Goal: Information Seeking & Learning: Learn about a topic

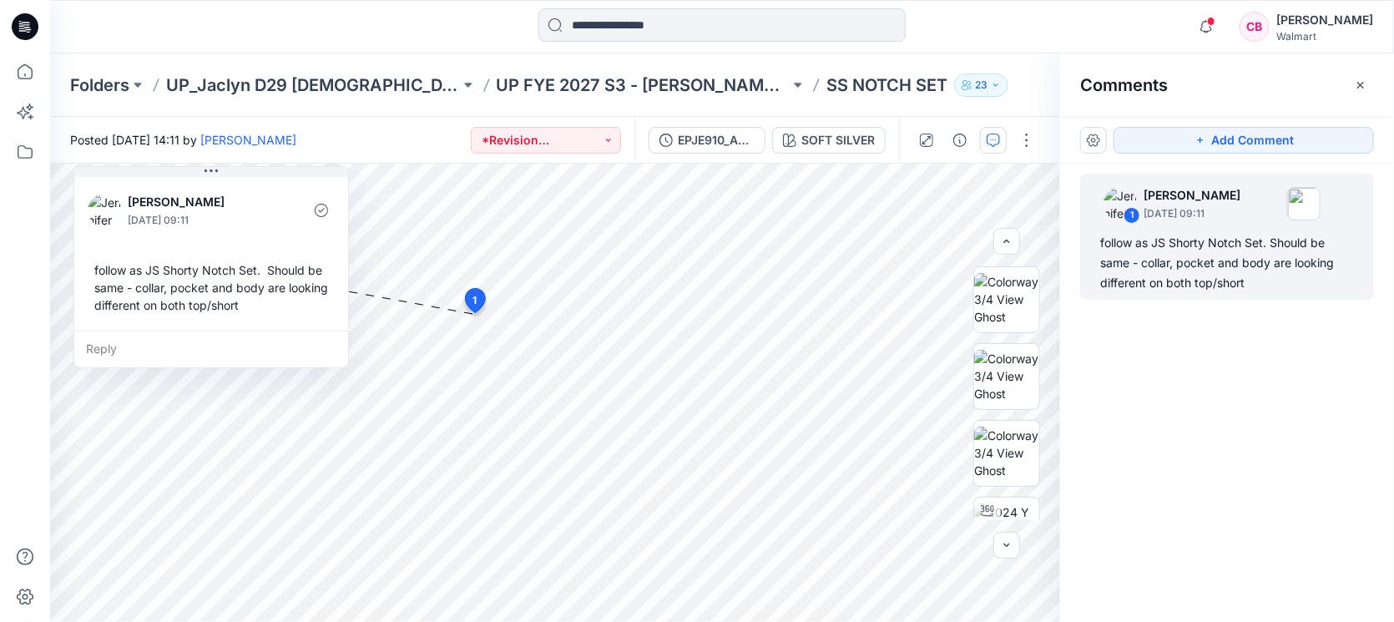
scroll to position [522, 0]
click at [1214, 289] on div "follow as JS Shorty Notch Set. Should be same - collar, pocket and body are loo…" at bounding box center [1227, 263] width 254 height 60
click at [1205, 265] on div "follow as JS Shorty Notch Set. Should be same - collar, pocket and body are loo…" at bounding box center [1227, 263] width 254 height 60
click at [1014, 310] on img at bounding box center [1006, 299] width 65 height 53
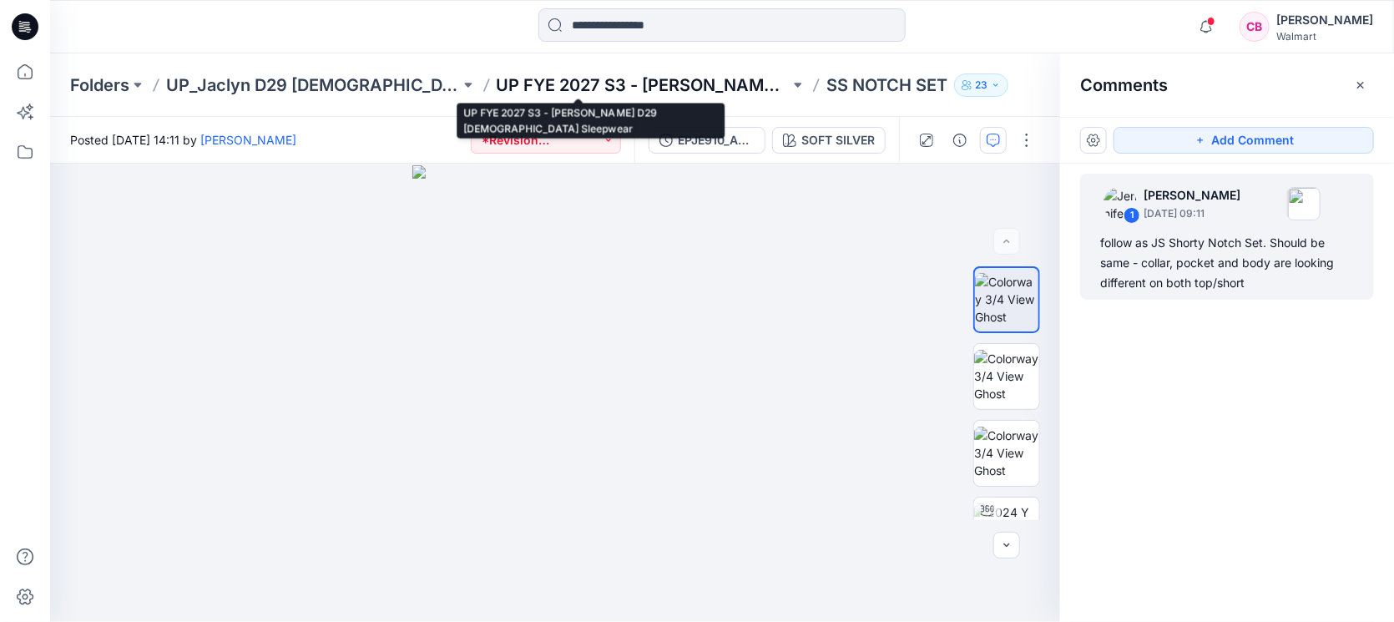
click at [651, 82] on p "UP FYE 2027 S3 - [PERSON_NAME] D29 [DEMOGRAPHIC_DATA] Sleepwear" at bounding box center [644, 84] width 294 height 23
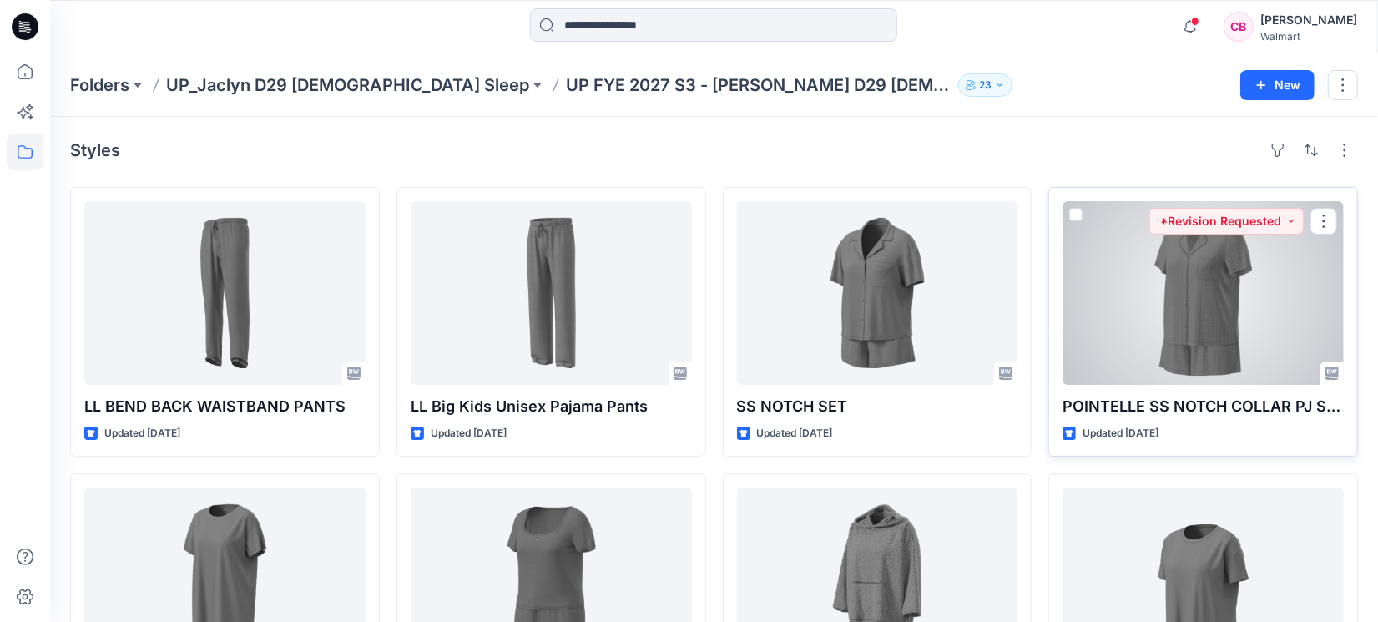
click at [1262, 326] on div at bounding box center [1203, 293] width 281 height 184
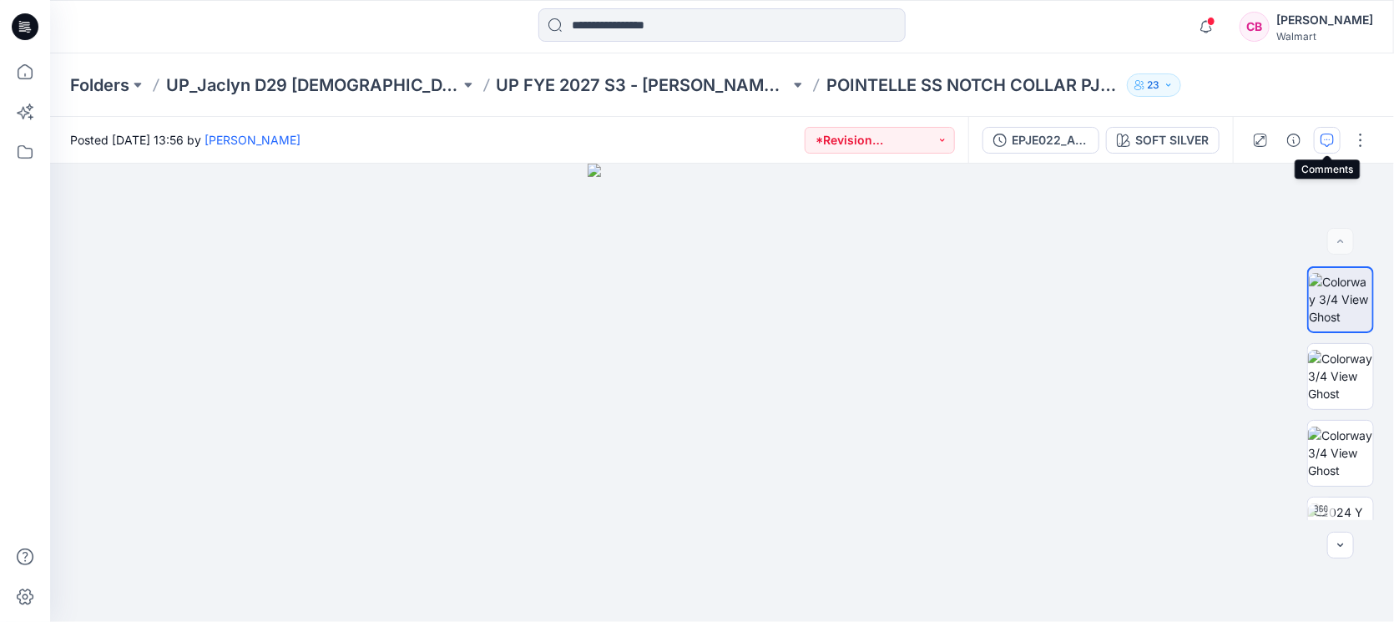
click at [1322, 128] on button "button" at bounding box center [1327, 140] width 27 height 27
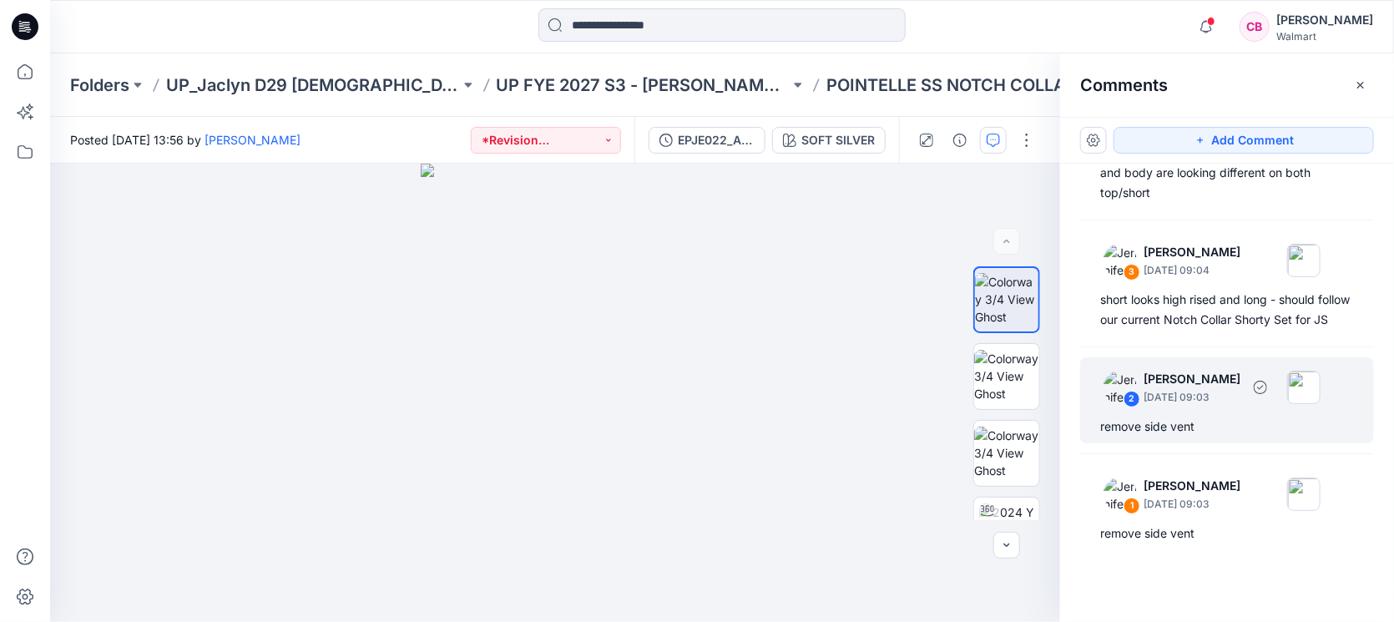
scroll to position [129, 0]
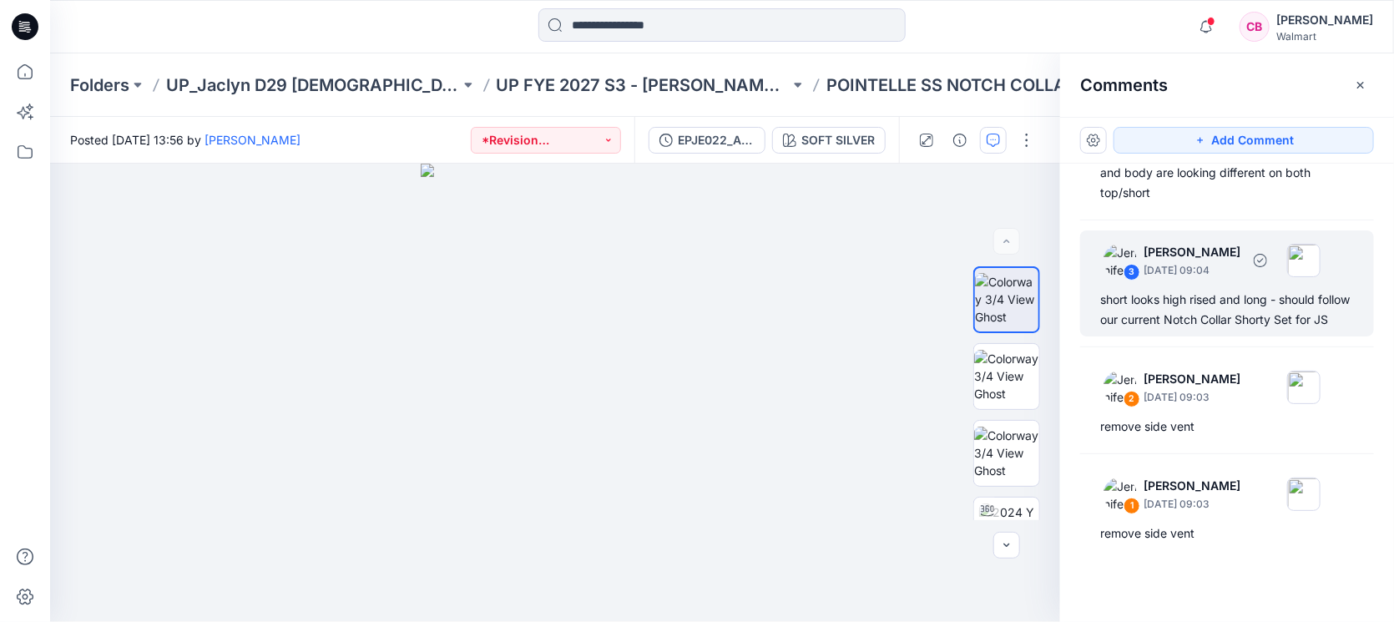
click at [1183, 267] on div "3 [PERSON_NAME] [DATE] 09:04 short looks high rised and long - should follow ou…" at bounding box center [1227, 283] width 294 height 106
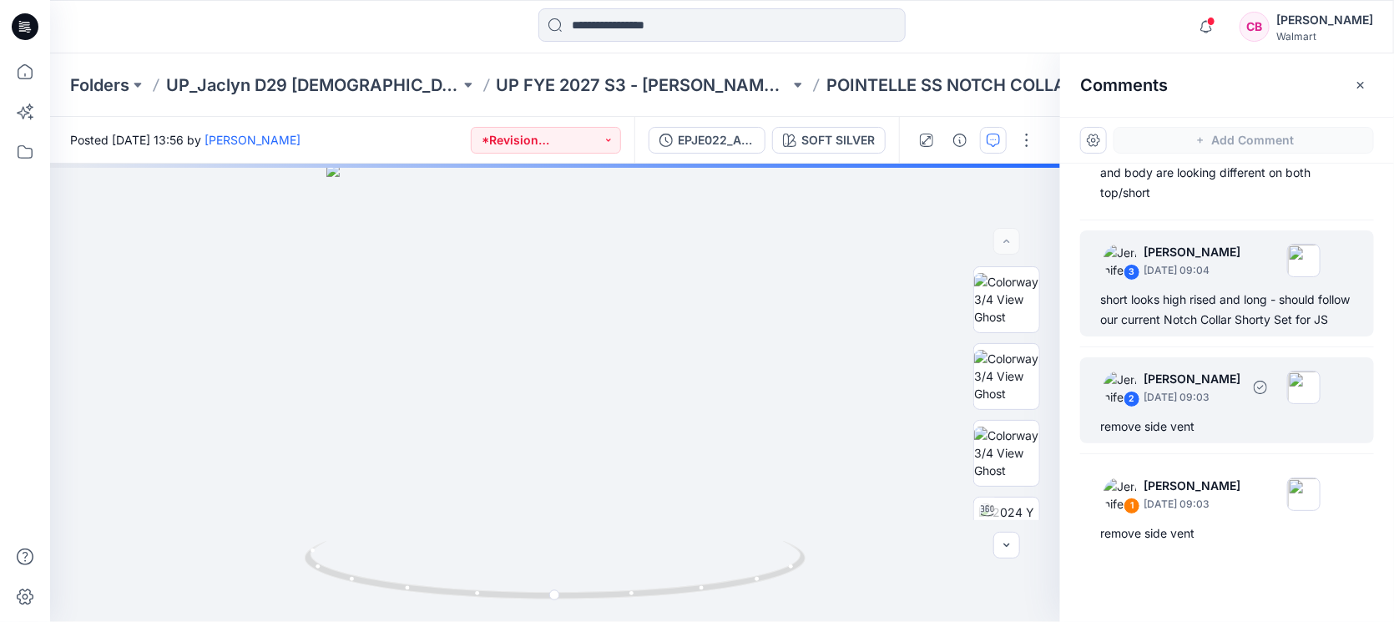
click at [1196, 415] on div "2 [PERSON_NAME] [DATE] 09:03 remove side vent" at bounding box center [1227, 400] width 294 height 86
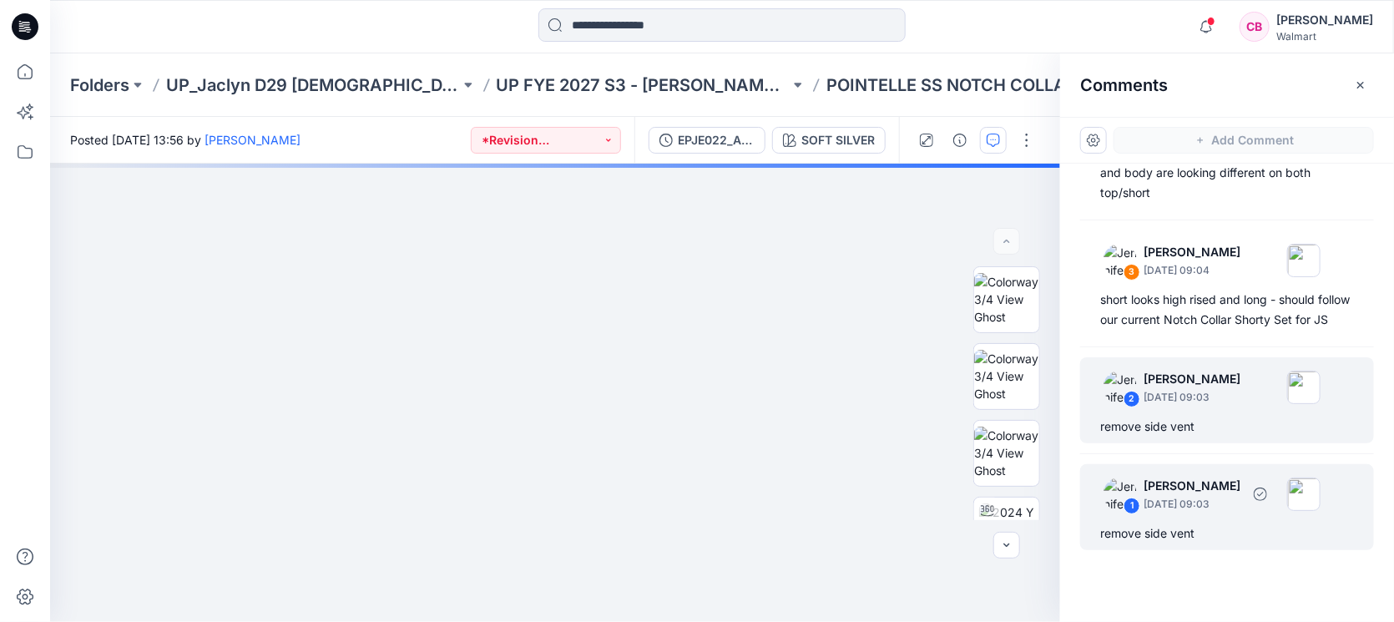
click at [1202, 538] on div "remove side vent" at bounding box center [1227, 533] width 254 height 20
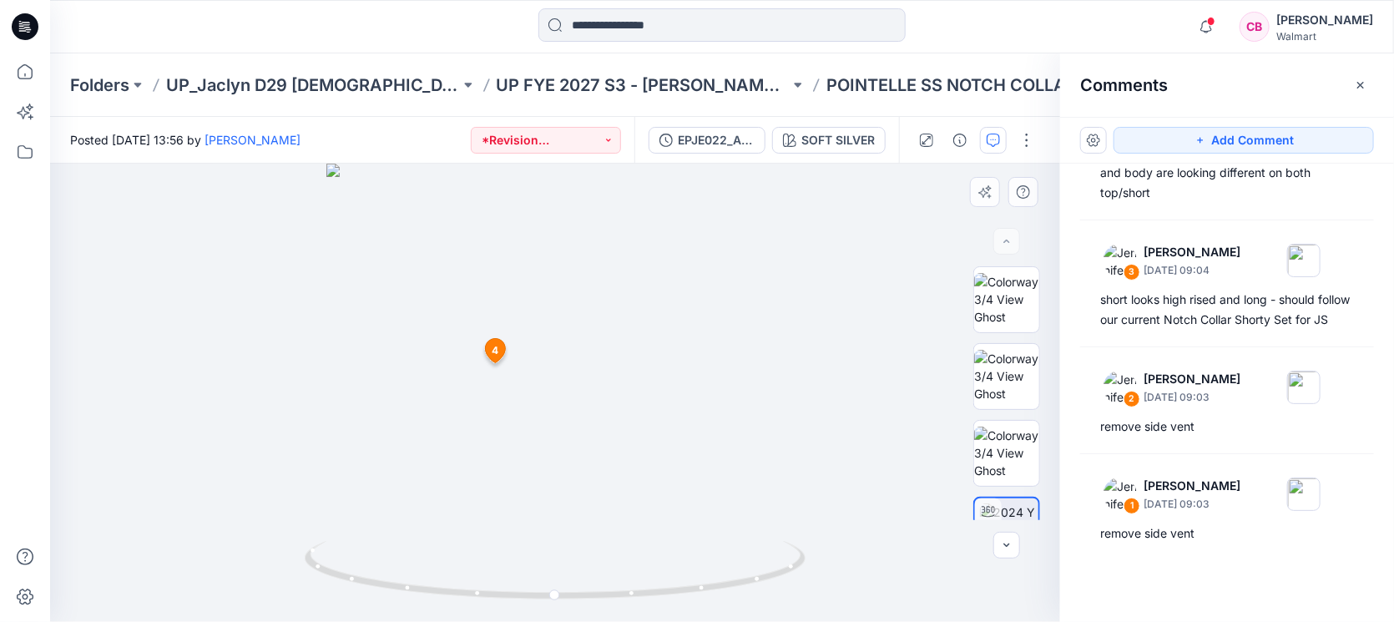
click at [272, 362] on div at bounding box center [555, 393] width 1010 height 458
click at [572, 168] on img at bounding box center [555, 151] width 1425 height 942
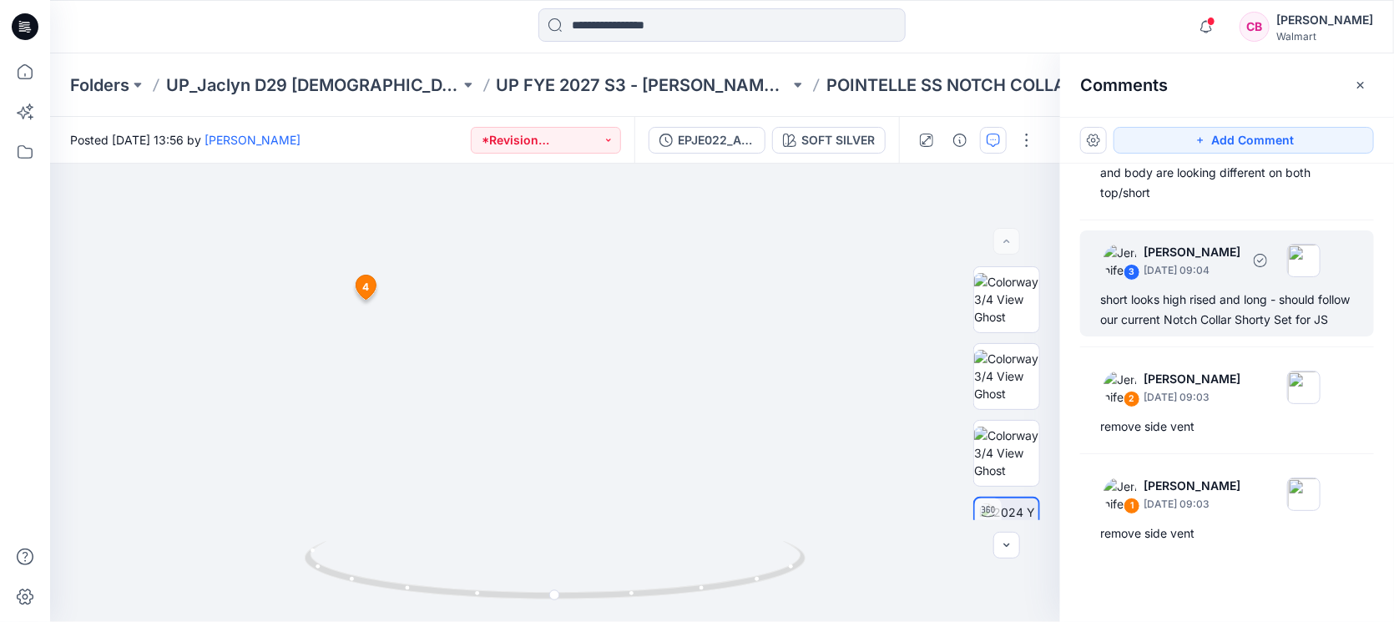
click at [1231, 301] on div "short looks high rised and long - should follow our current Notch Collar Shorty…" at bounding box center [1227, 310] width 254 height 40
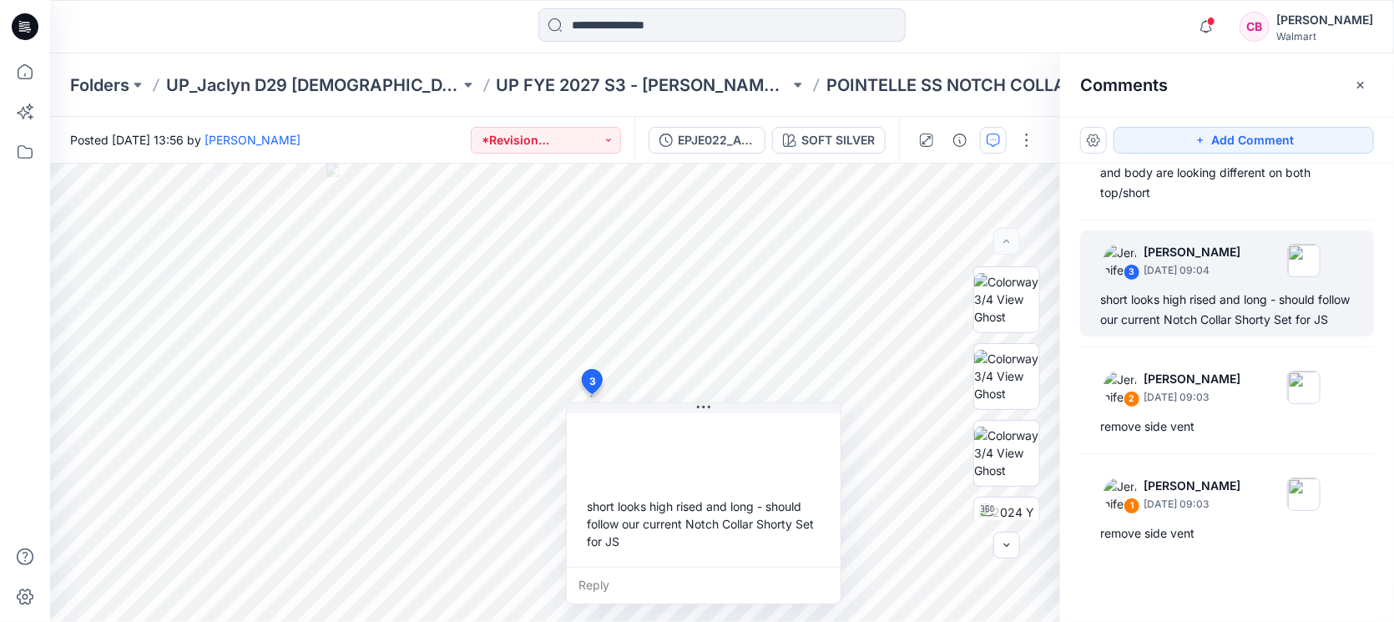
scroll to position [0, 0]
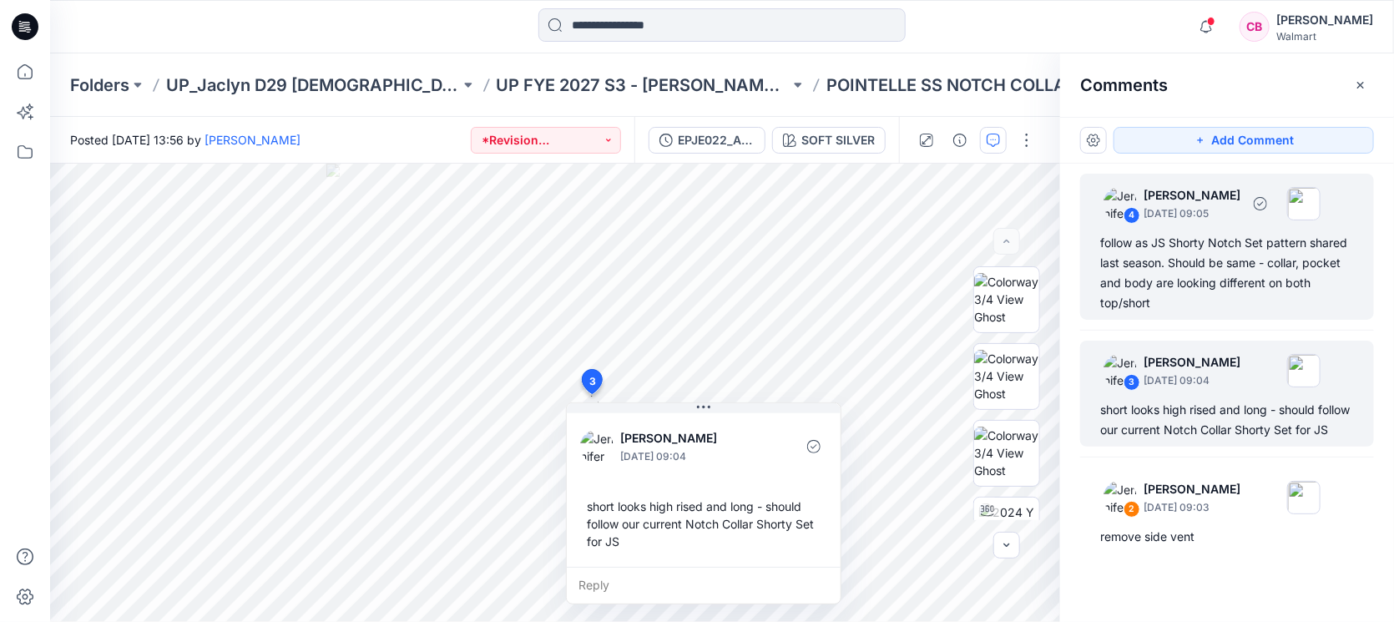
click at [1231, 251] on div "follow as JS Shorty Notch Set pattern shared last season. Should be same - coll…" at bounding box center [1227, 273] width 254 height 80
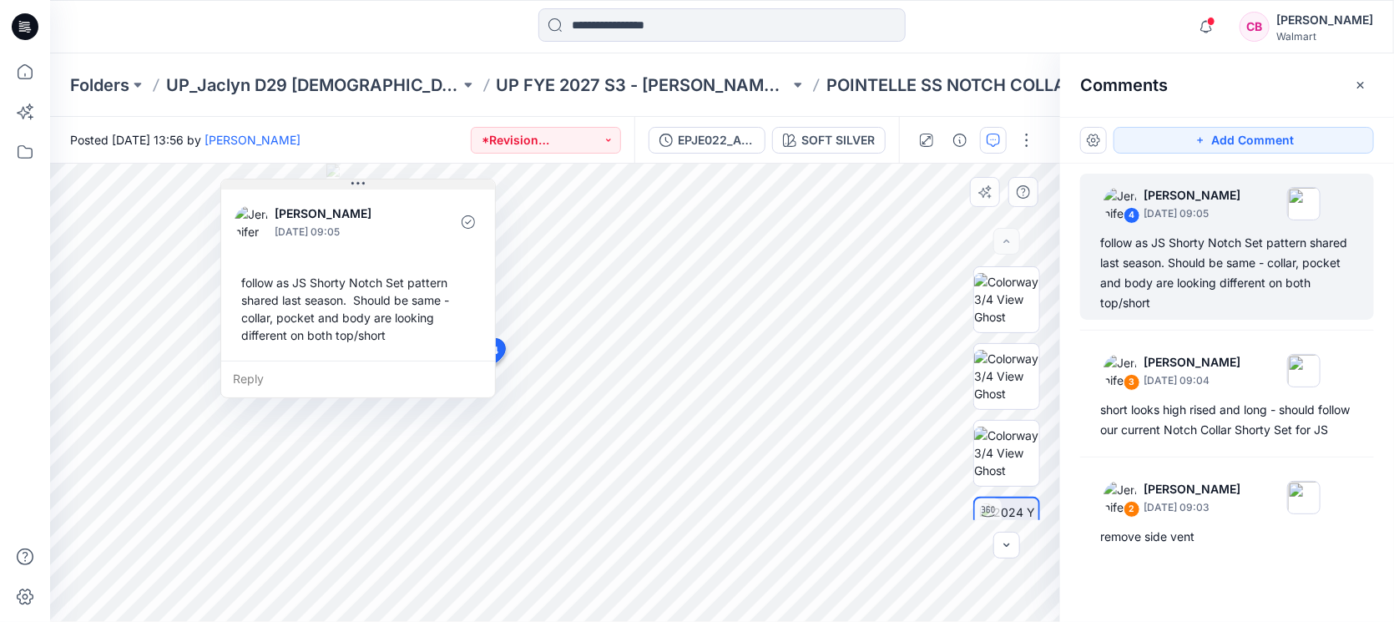
drag, startPoint x: 696, startPoint y: 172, endPoint x: 397, endPoint y: 179, distance: 299.0
click at [397, 179] on button at bounding box center [358, 184] width 274 height 10
